Goal: Information Seeking & Learning: Learn about a topic

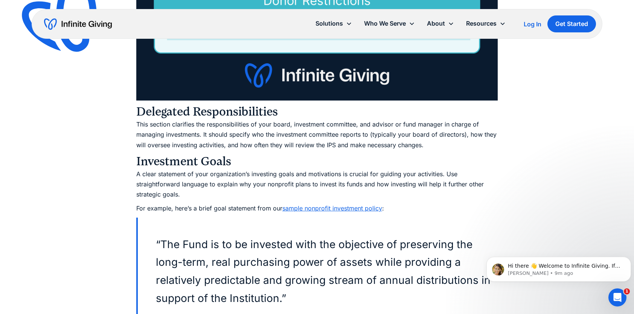
scroll to position [1915, 0]
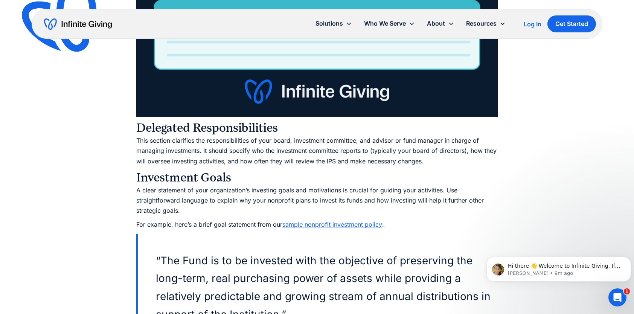
drag, startPoint x: 639, startPoint y: 300, endPoint x: 614, endPoint y: 69, distance: 232.5
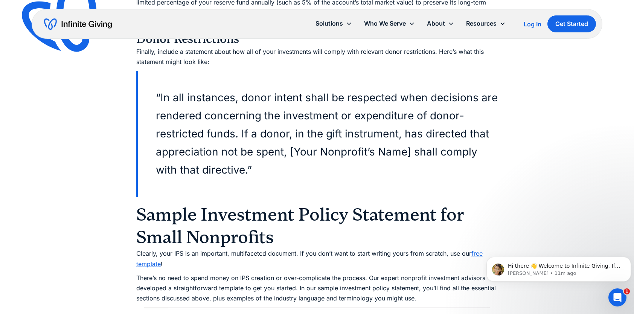
scroll to position [2682, 0]
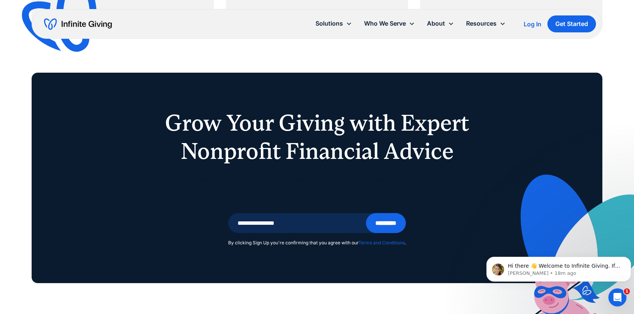
scroll to position [4982, 0]
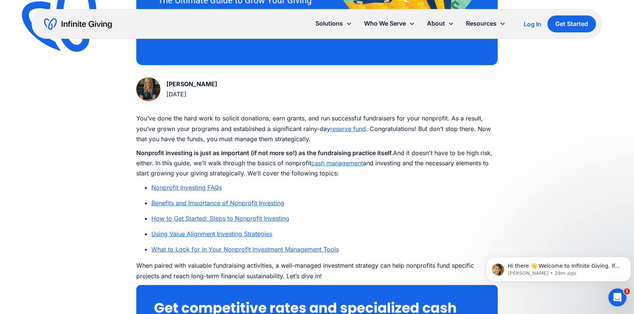
scroll to position [301, 0]
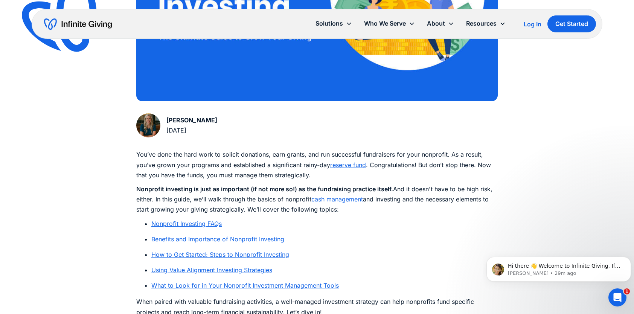
click at [188, 225] on link "Nonprofit Investing FAQs" at bounding box center [186, 224] width 70 height 8
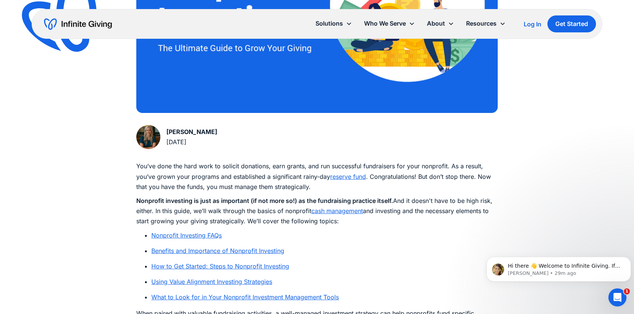
scroll to position [302, 0]
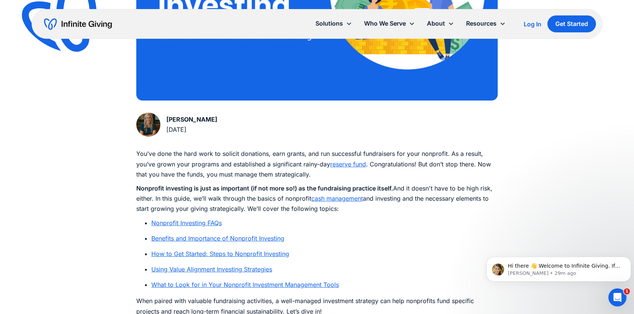
click at [204, 268] on link "Using Value Alignment Investing Strategies" at bounding box center [211, 269] width 121 height 8
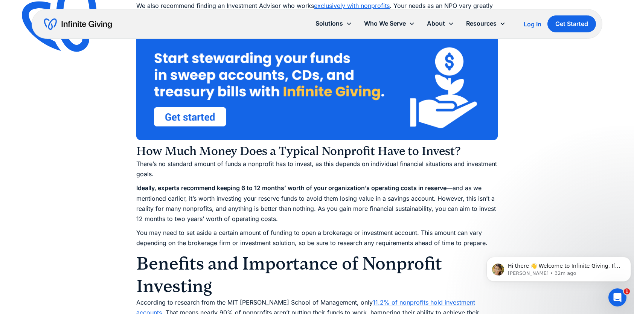
scroll to position [1647, 0]
